Goal: Task Accomplishment & Management: Use online tool/utility

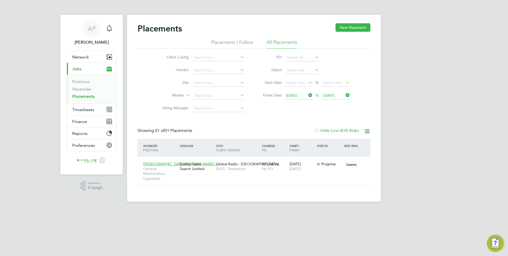
scroll to position [15, 46]
click at [86, 89] on link "Vacancies" at bounding box center [81, 89] width 19 height 5
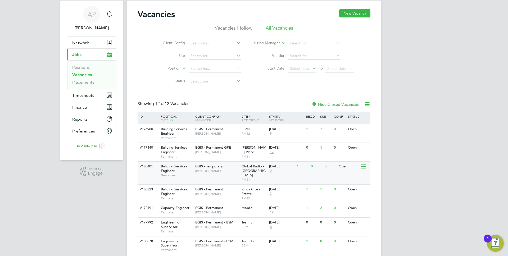
scroll to position [15, 0]
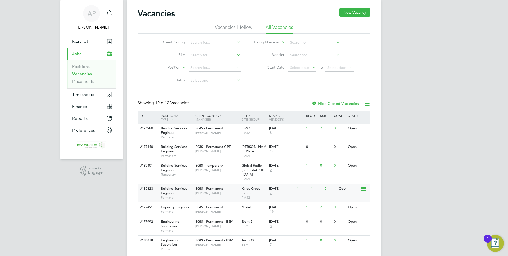
click at [204, 191] on span "[PERSON_NAME]" at bounding box center [217, 193] width 44 height 4
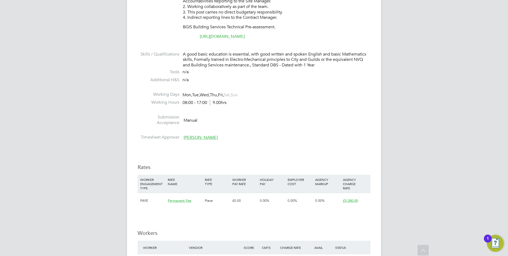
scroll to position [468, 0]
